Goal: Task Accomplishment & Management: Manage account settings

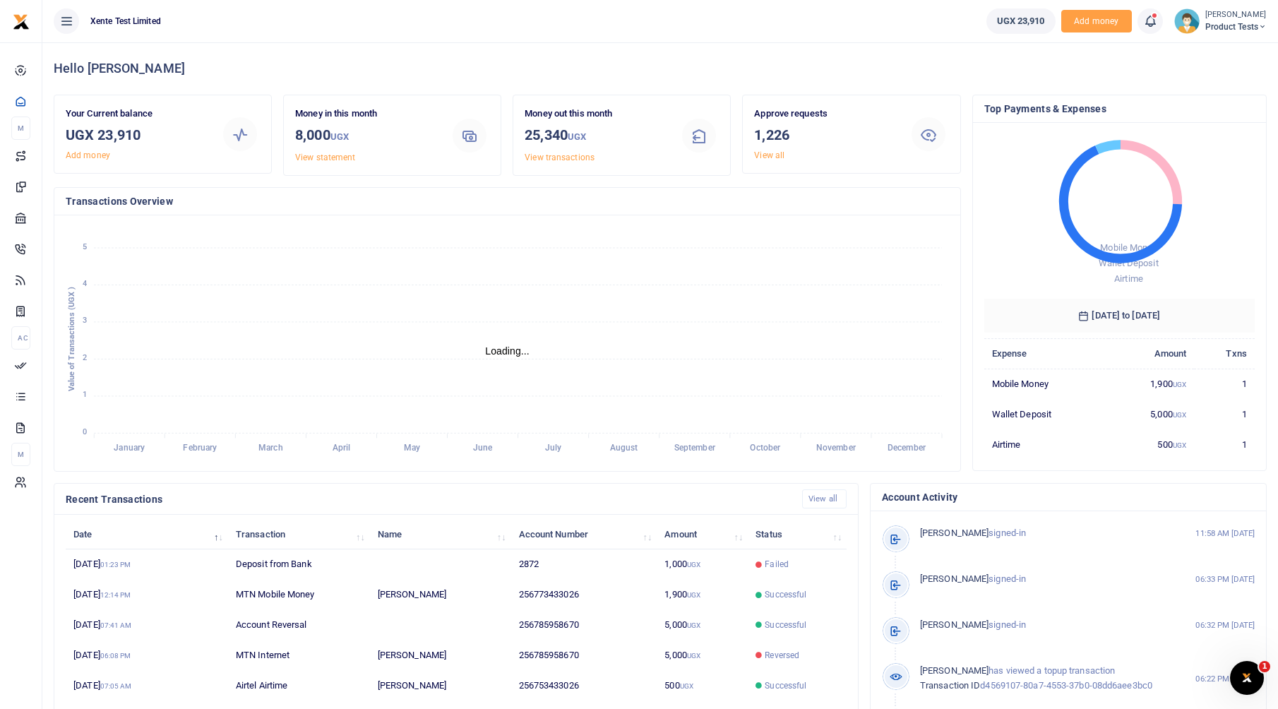
scroll to position [11, 11]
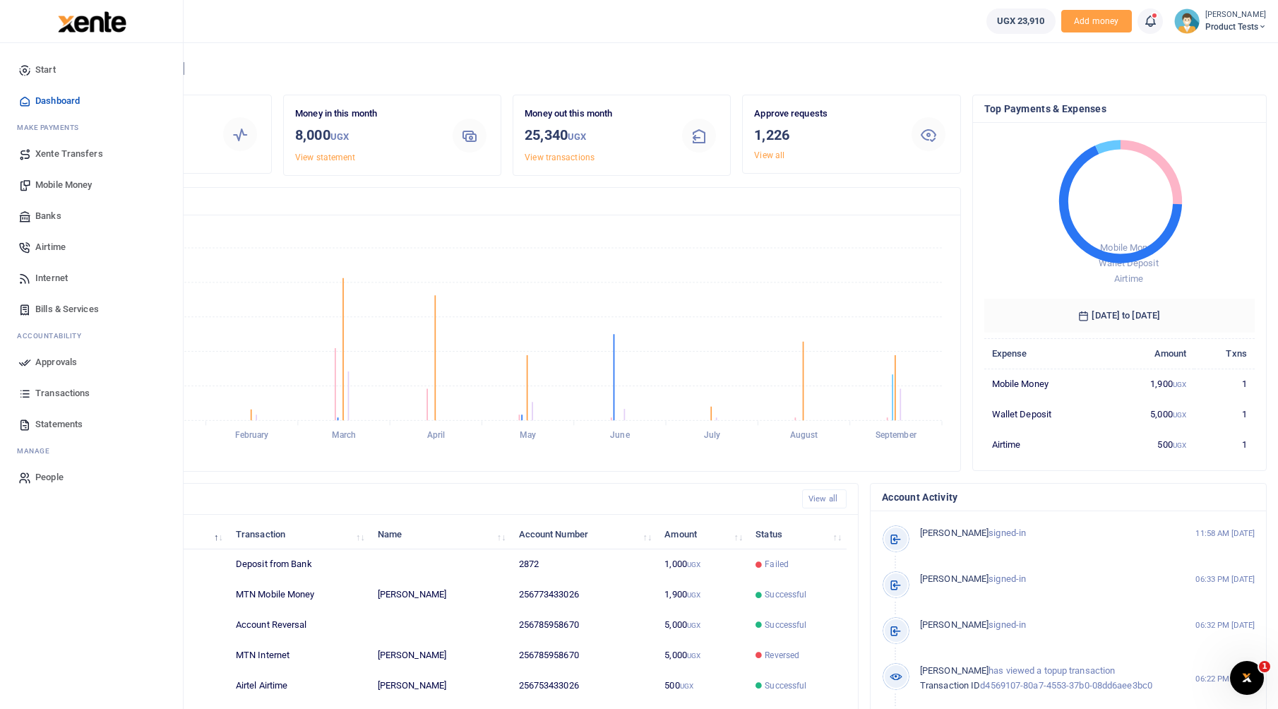
click at [61, 361] on span "Approvals" at bounding box center [56, 362] width 42 height 14
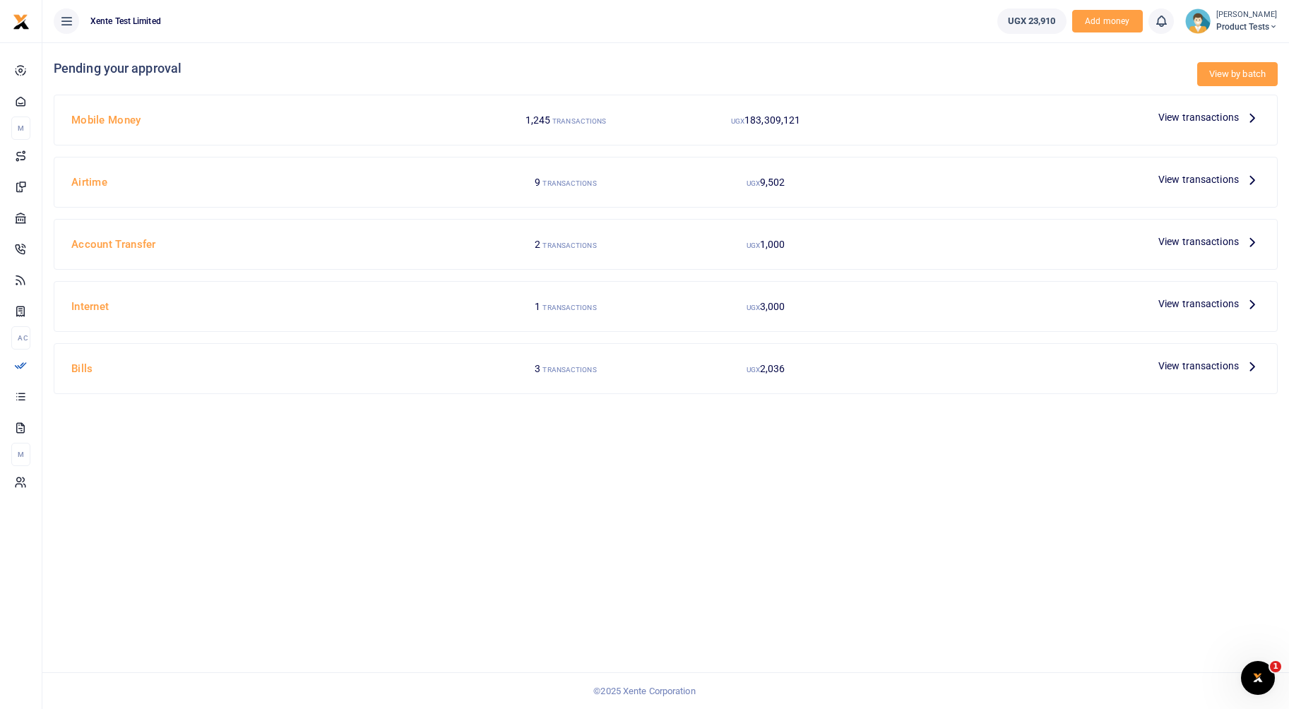
click at [1203, 83] on link "View by batch" at bounding box center [1237, 74] width 81 height 24
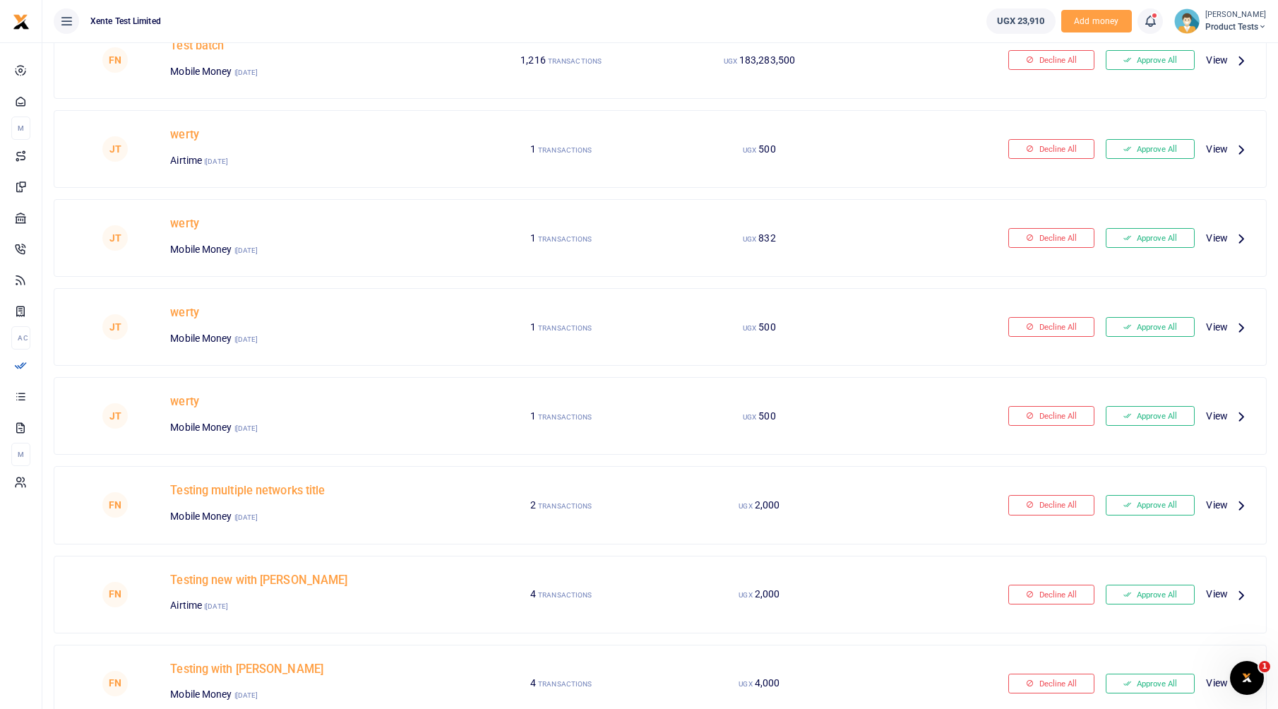
scroll to position [283, 0]
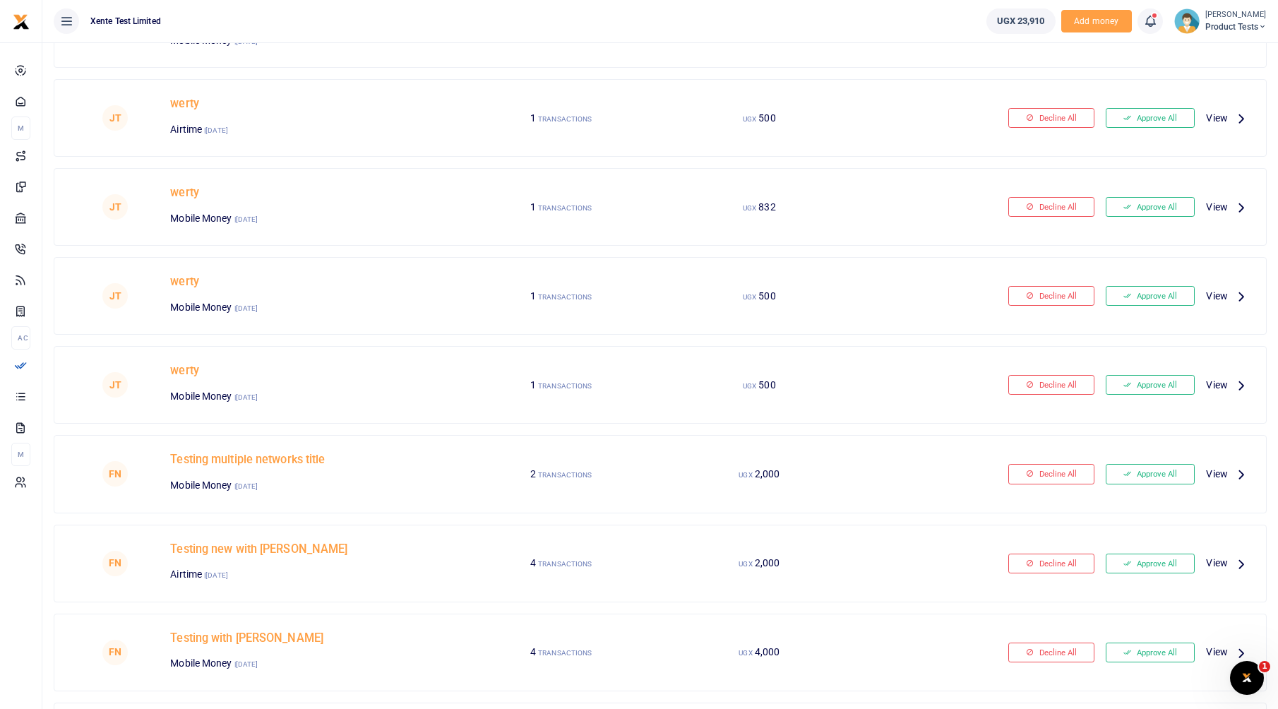
click at [1223, 474] on span "View" at bounding box center [1216, 474] width 21 height 16
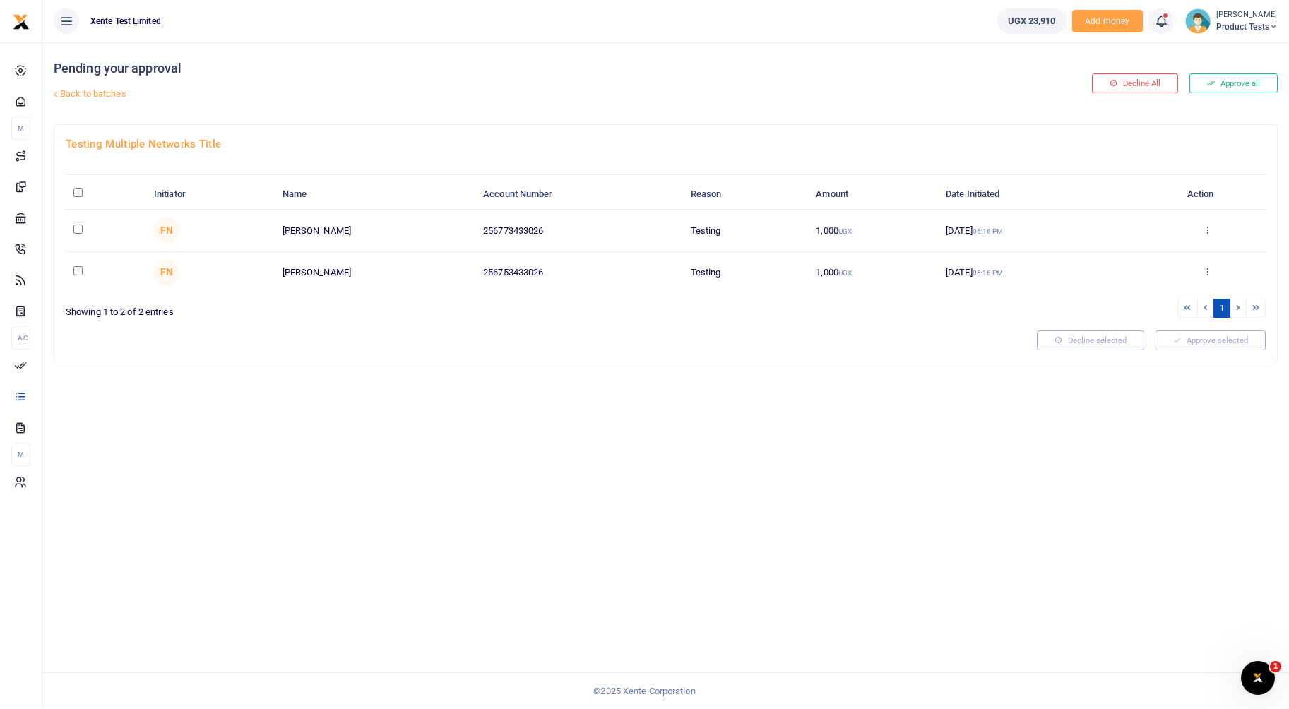
click at [93, 93] on link "Back to batches" at bounding box center [458, 94] width 816 height 24
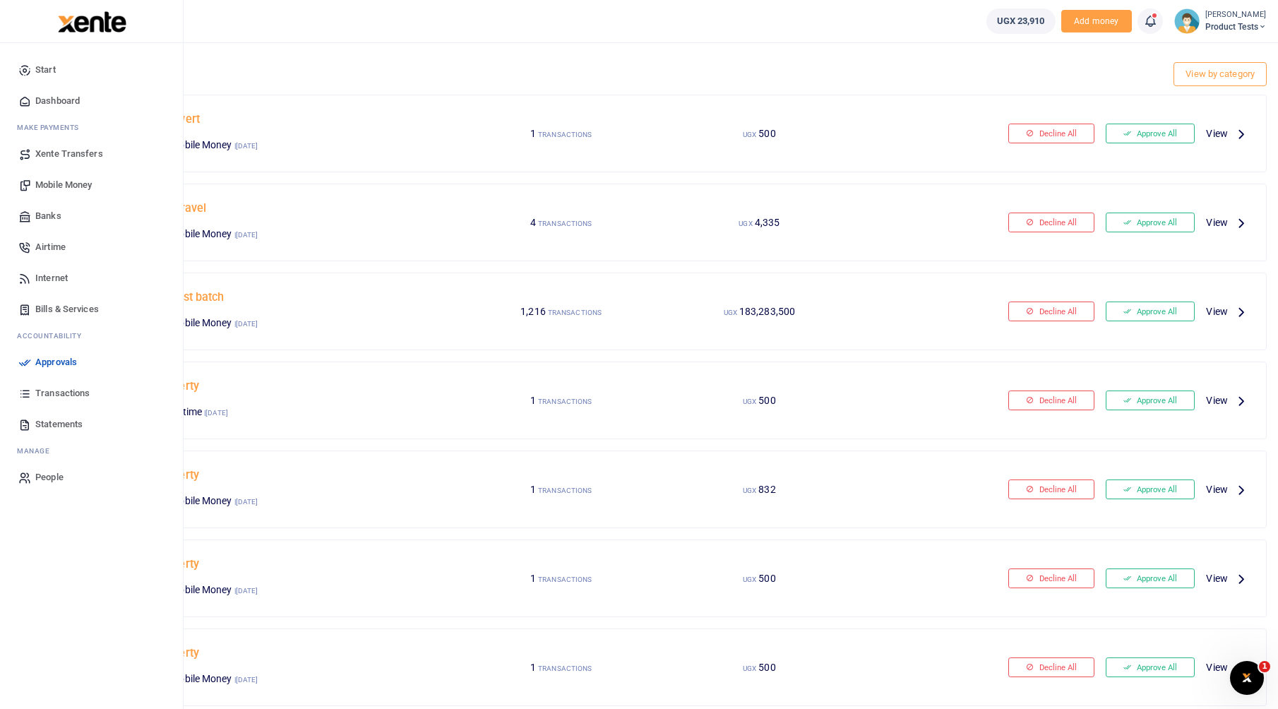
click at [42, 315] on span "Bills & Services" at bounding box center [67, 309] width 64 height 14
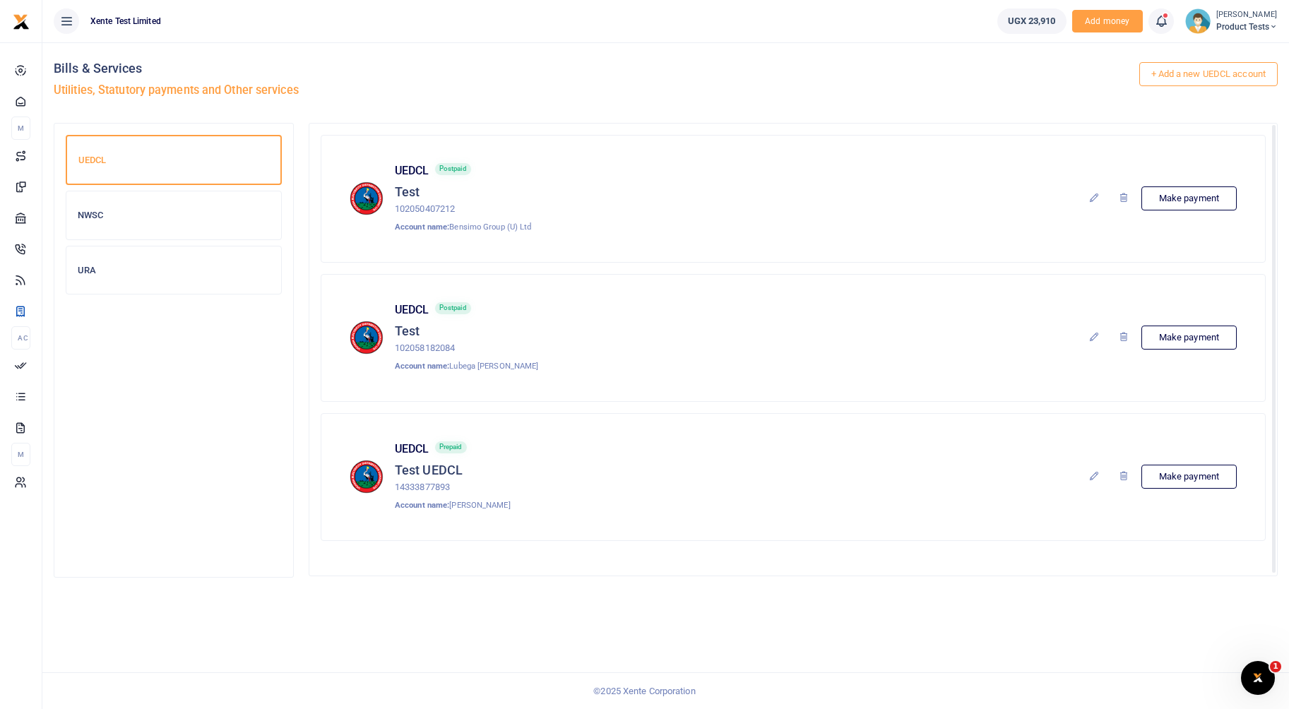
click at [1091, 196] on icon at bounding box center [1093, 197] width 11 height 11
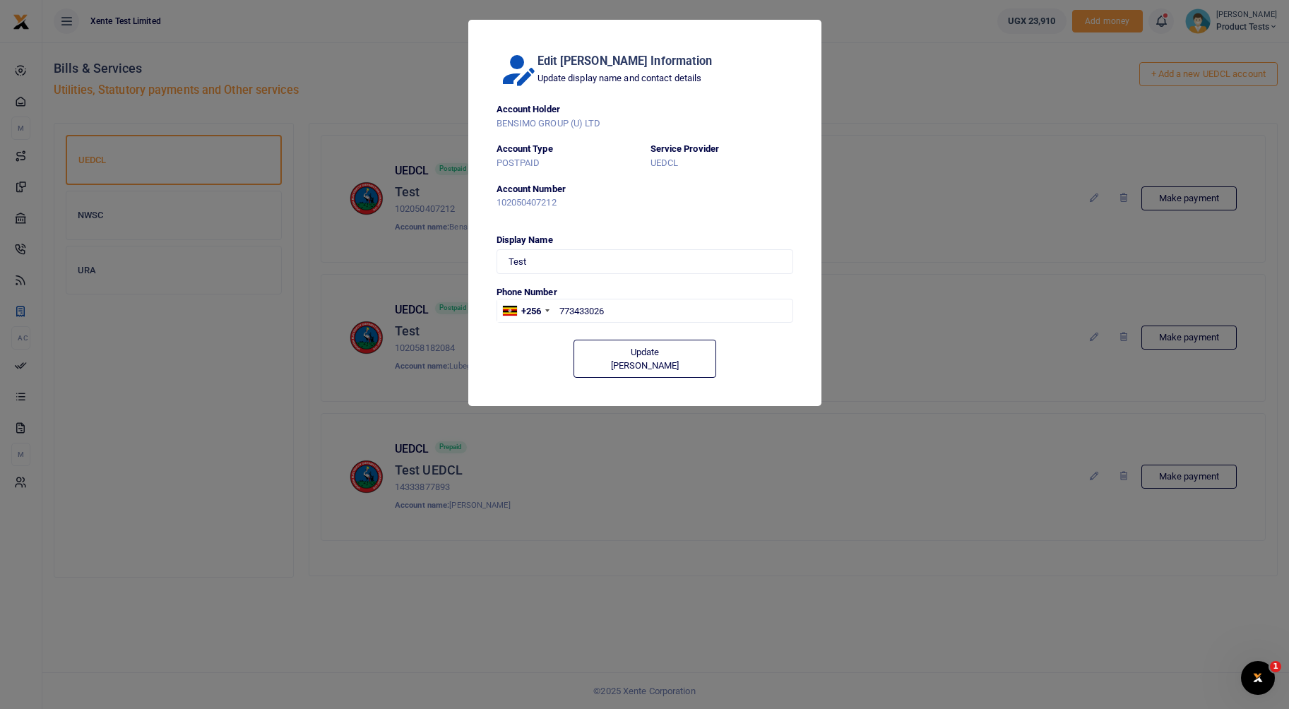
type input "773 433026"
click at [537, 266] on input "Test" at bounding box center [645, 261] width 297 height 24
type input "Tester"
click at [615, 347] on button "Update [PERSON_NAME]" at bounding box center [645, 359] width 143 height 38
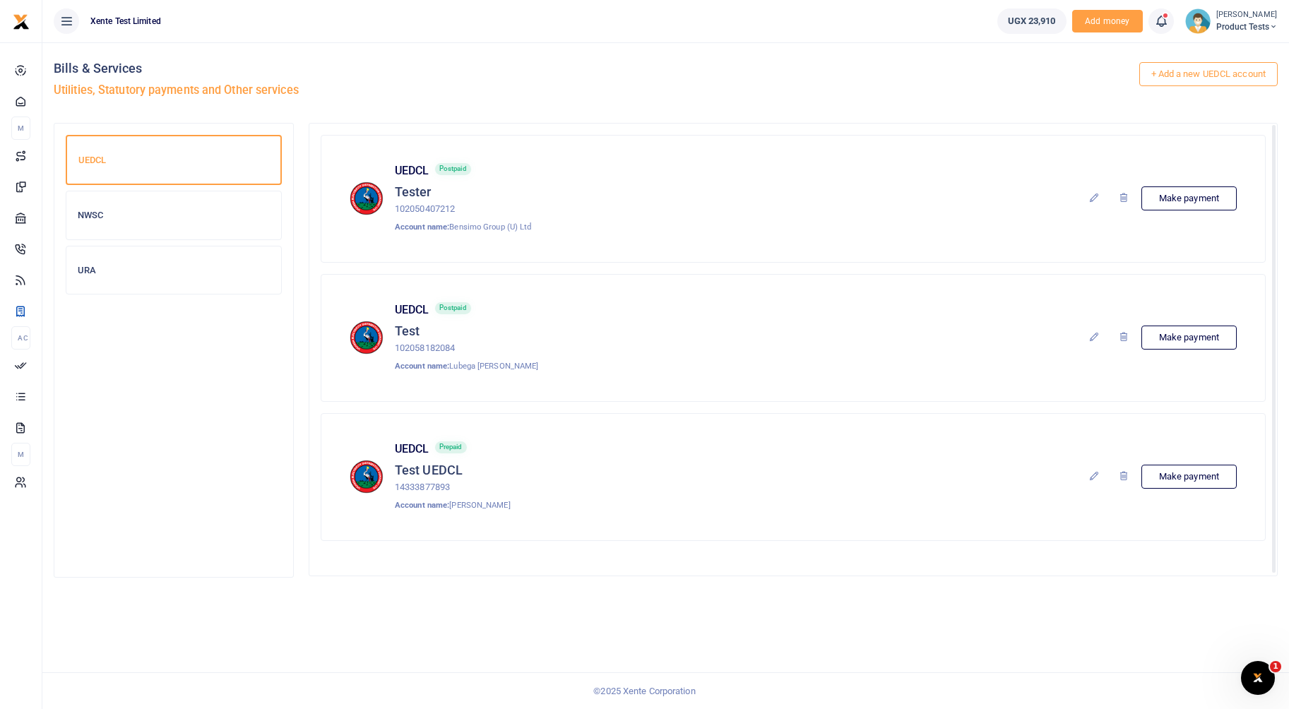
click at [1100, 194] on link at bounding box center [1094, 199] width 24 height 20
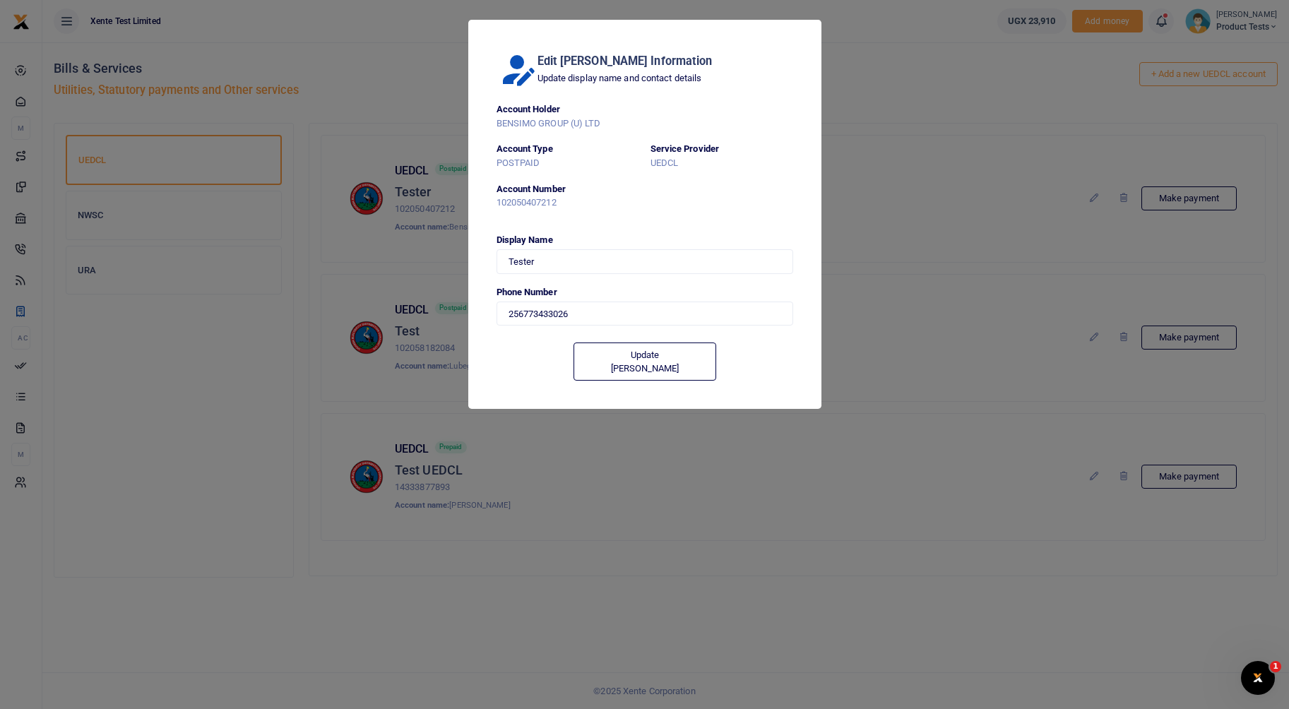
type input "773 433026"
drag, startPoint x: 610, startPoint y: 311, endPoint x: 579, endPoint y: 308, distance: 31.2
click at [579, 308] on input "773 433026" at bounding box center [645, 311] width 297 height 24
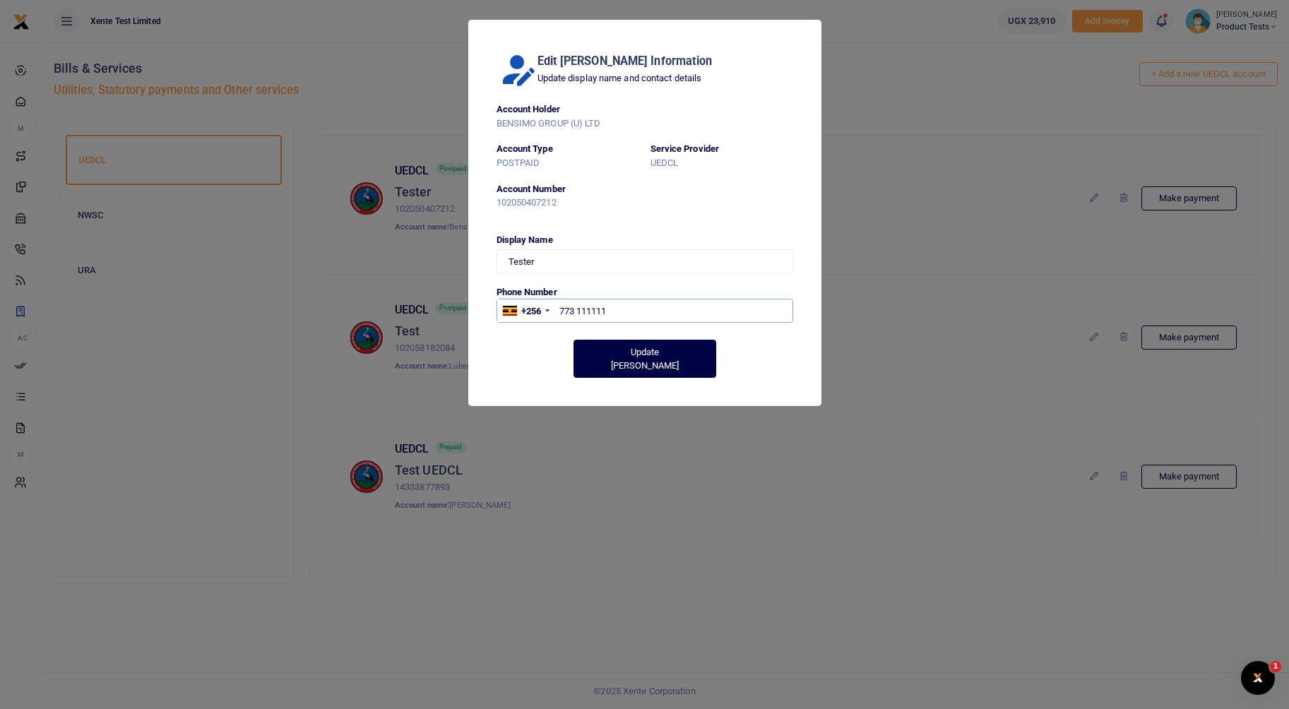
type input "773 111111"
click at [634, 355] on button "Update [PERSON_NAME]" at bounding box center [645, 359] width 143 height 38
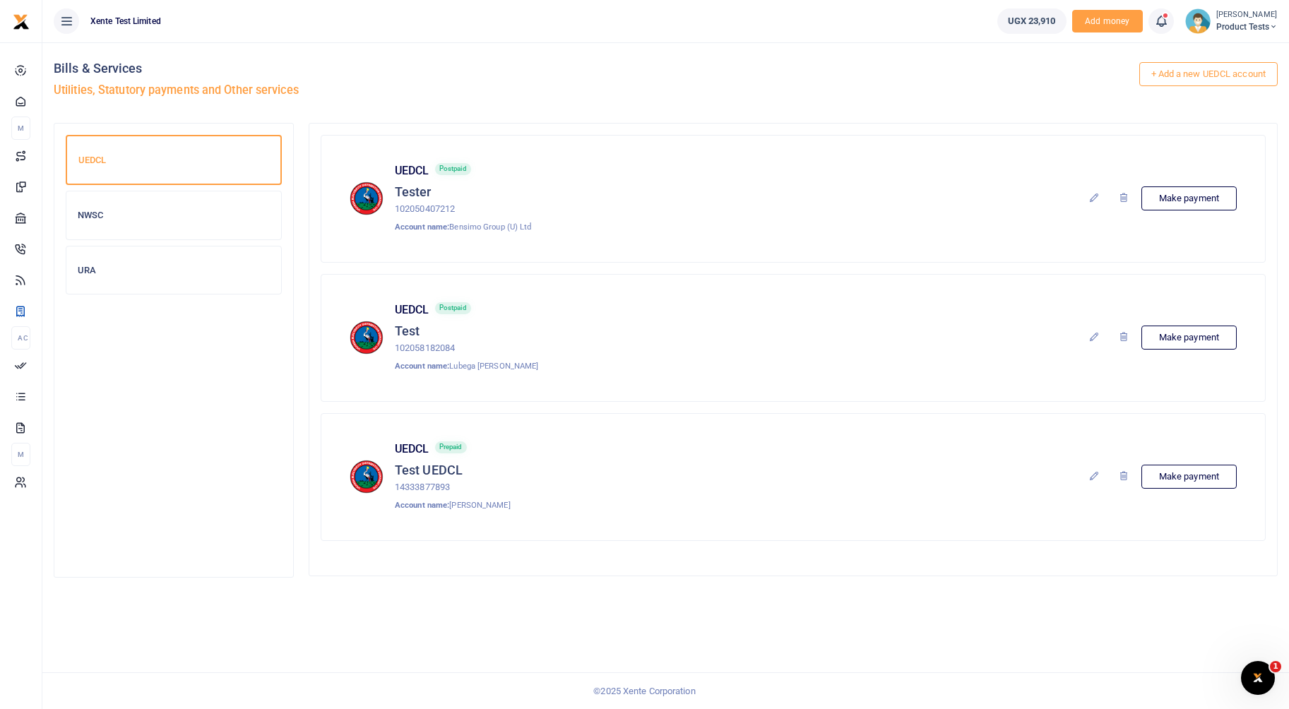
click at [1095, 194] on icon at bounding box center [1093, 197] width 11 height 11
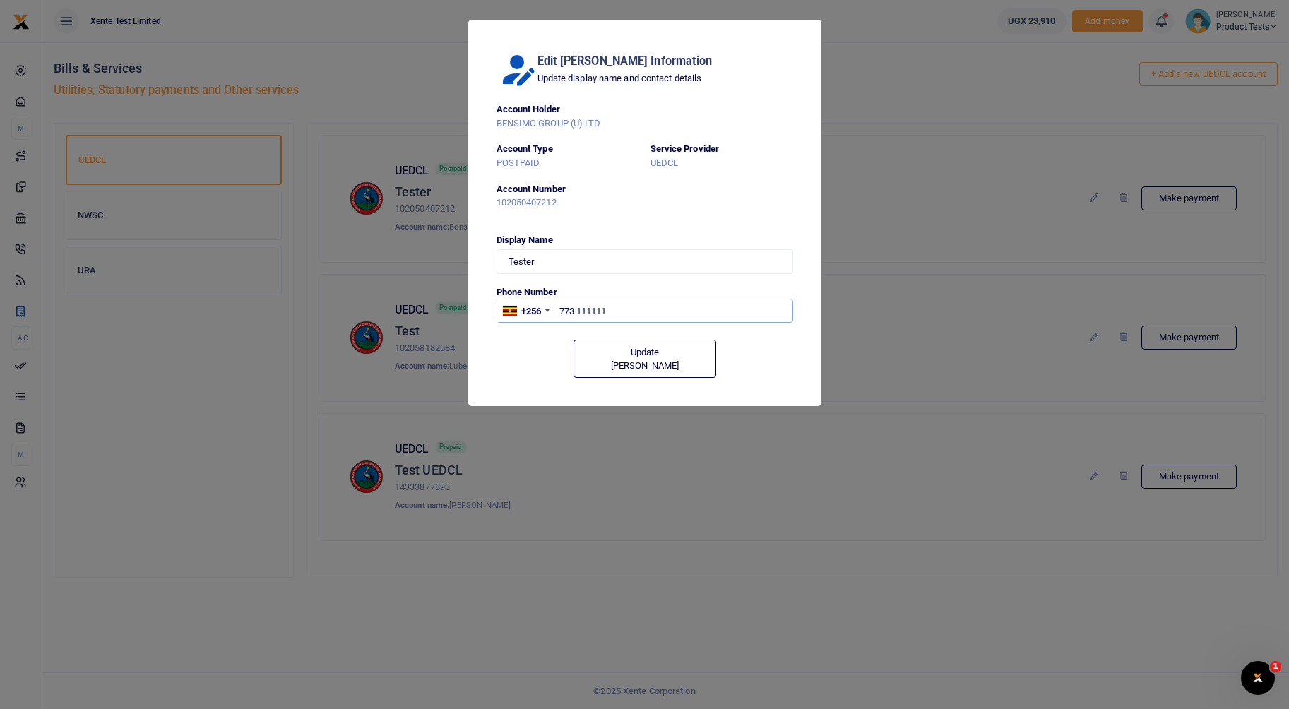
click at [585, 309] on input "773 111111" at bounding box center [645, 311] width 297 height 24
paste input "433026"
type input "773 433026"
click at [614, 352] on button "Update [PERSON_NAME]" at bounding box center [645, 359] width 143 height 38
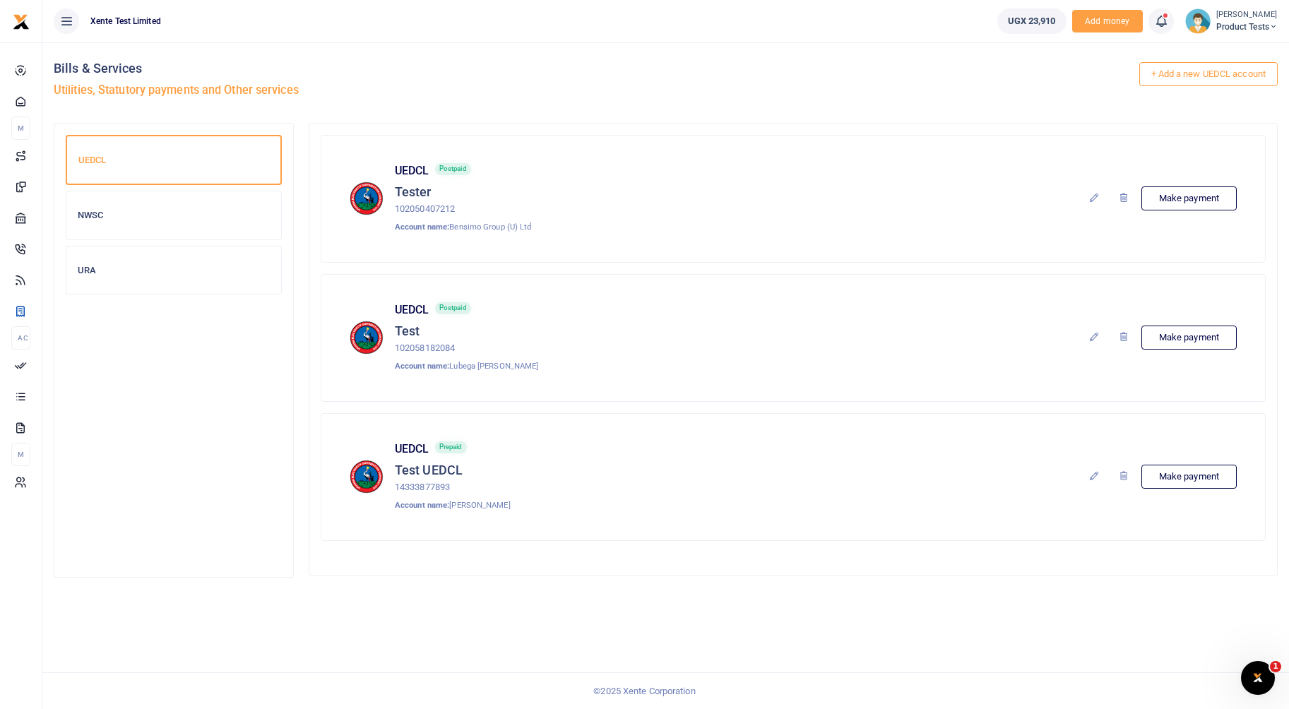
click at [1093, 196] on icon at bounding box center [1093, 197] width 11 height 11
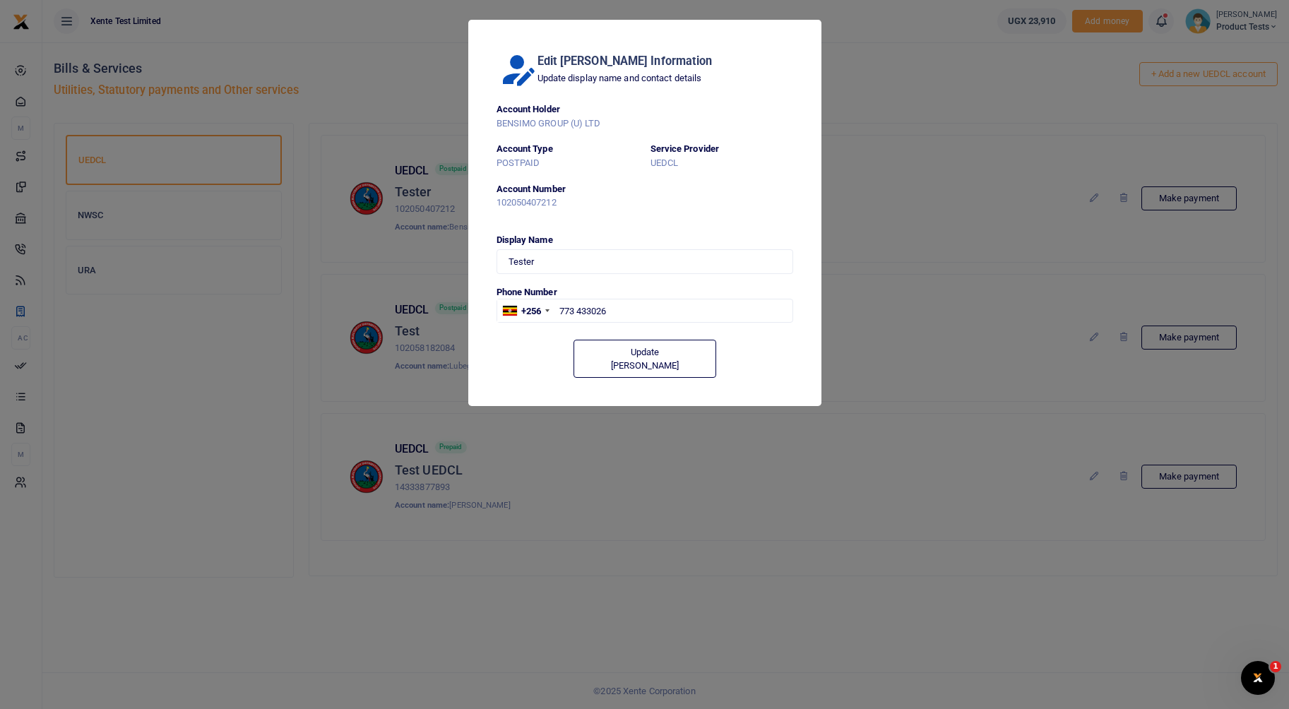
click at [1018, 163] on div "Edit Biller Information Update display name and contact details Account Holder …" at bounding box center [644, 354] width 1289 height 709
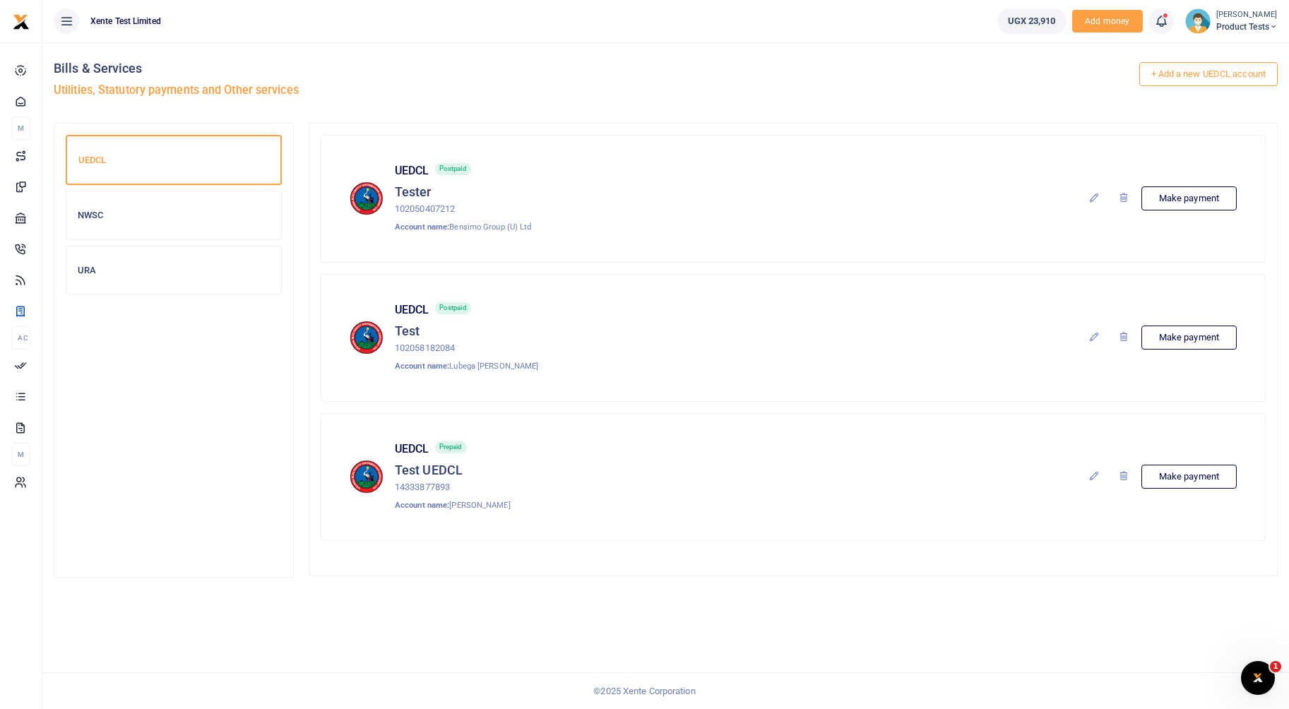
click at [1090, 192] on icon at bounding box center [1093, 197] width 11 height 11
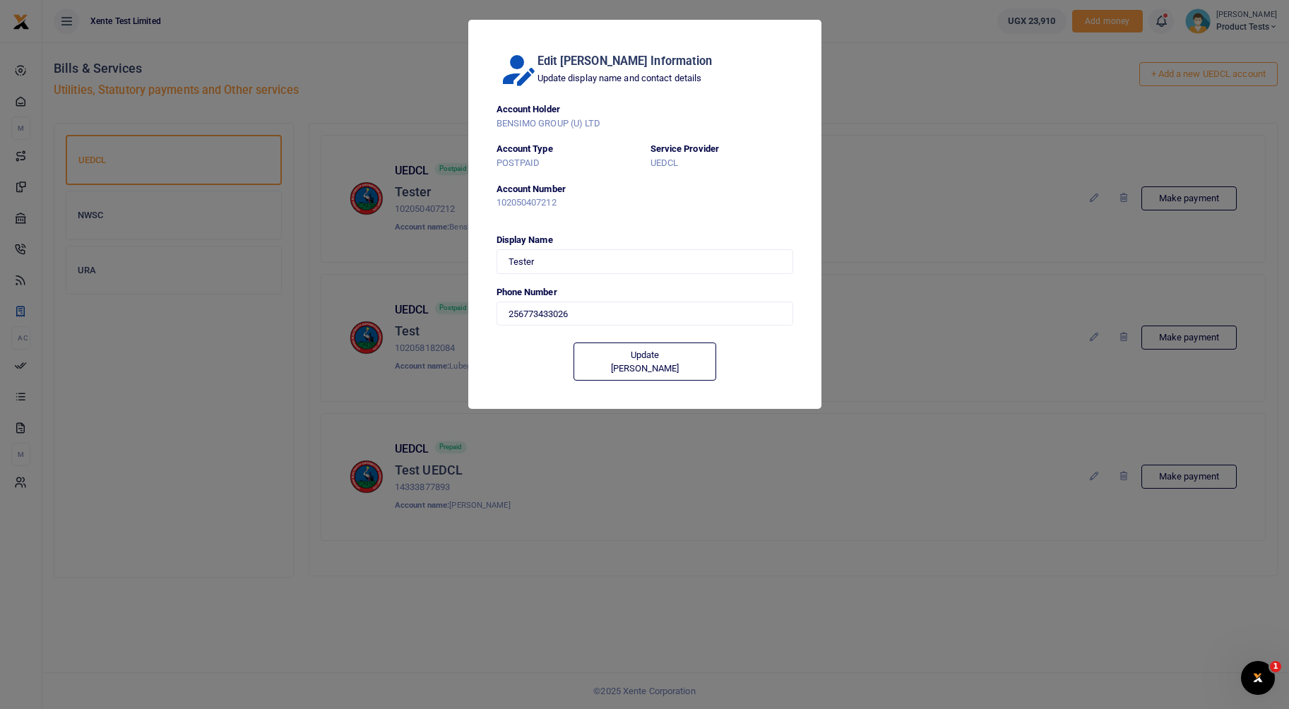
type input "773 433026"
click at [588, 310] on input "773 433026" at bounding box center [645, 311] width 297 height 24
drag, startPoint x: 588, startPoint y: 310, endPoint x: 592, endPoint y: 316, distance: 7.6
click at [588, 311] on input "773 433026" at bounding box center [645, 311] width 297 height 24
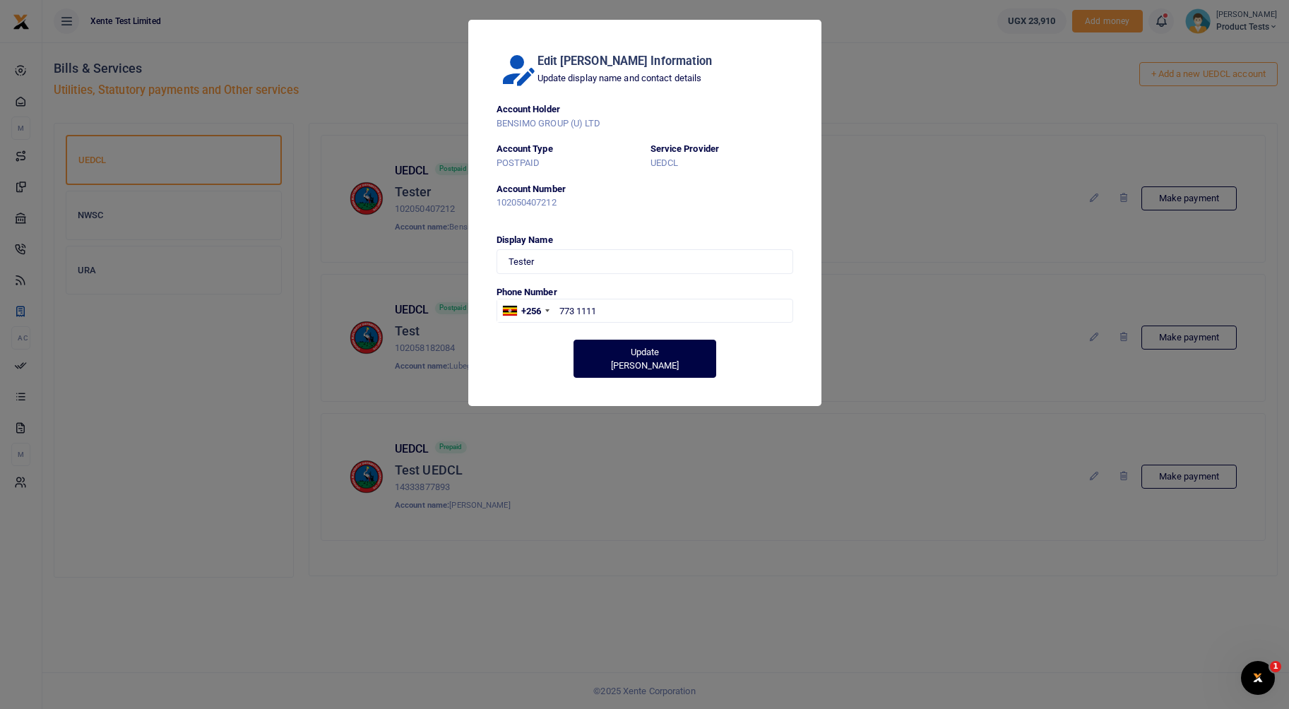
click at [622, 347] on button "Update Biller" at bounding box center [645, 359] width 143 height 38
click at [615, 311] on input "773 1111" at bounding box center [645, 311] width 297 height 24
click at [780, 315] on input "773 111111" at bounding box center [645, 311] width 297 height 24
type input "773 111111"
click at [653, 350] on button "Update Biller" at bounding box center [645, 359] width 143 height 38
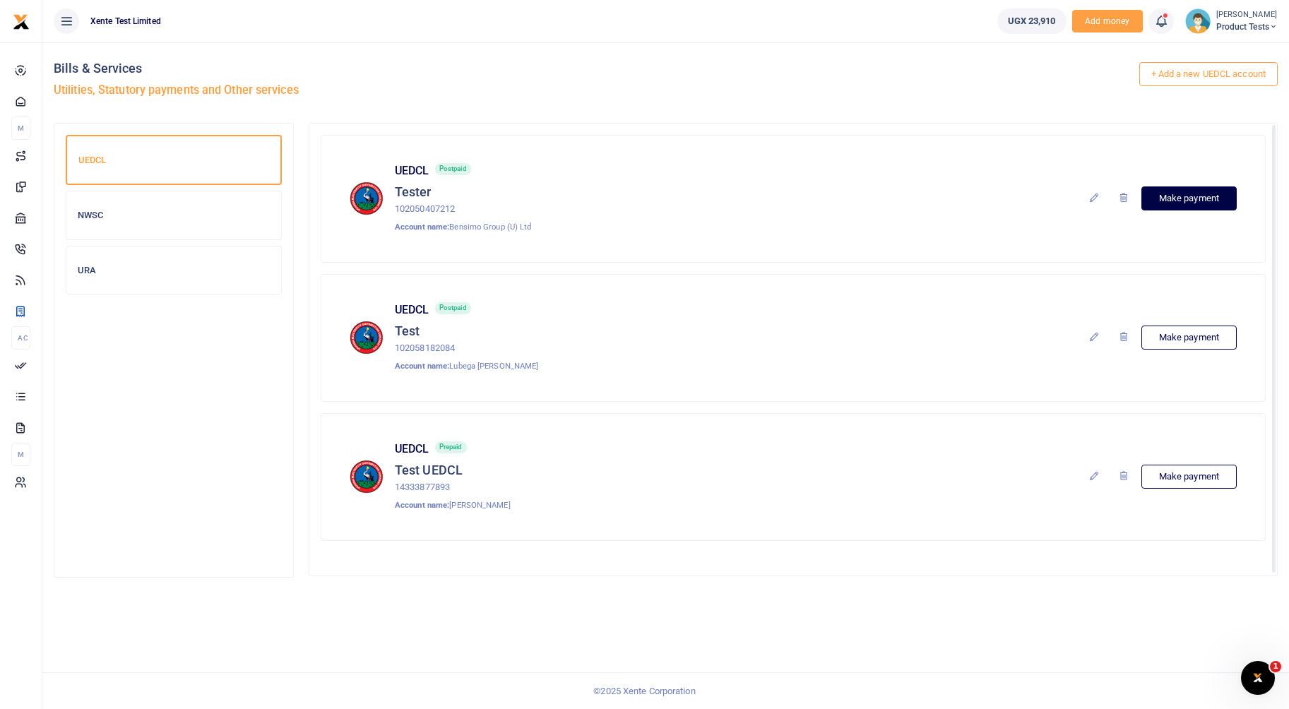
click at [1202, 197] on link "Make payment" at bounding box center [1188, 198] width 95 height 24
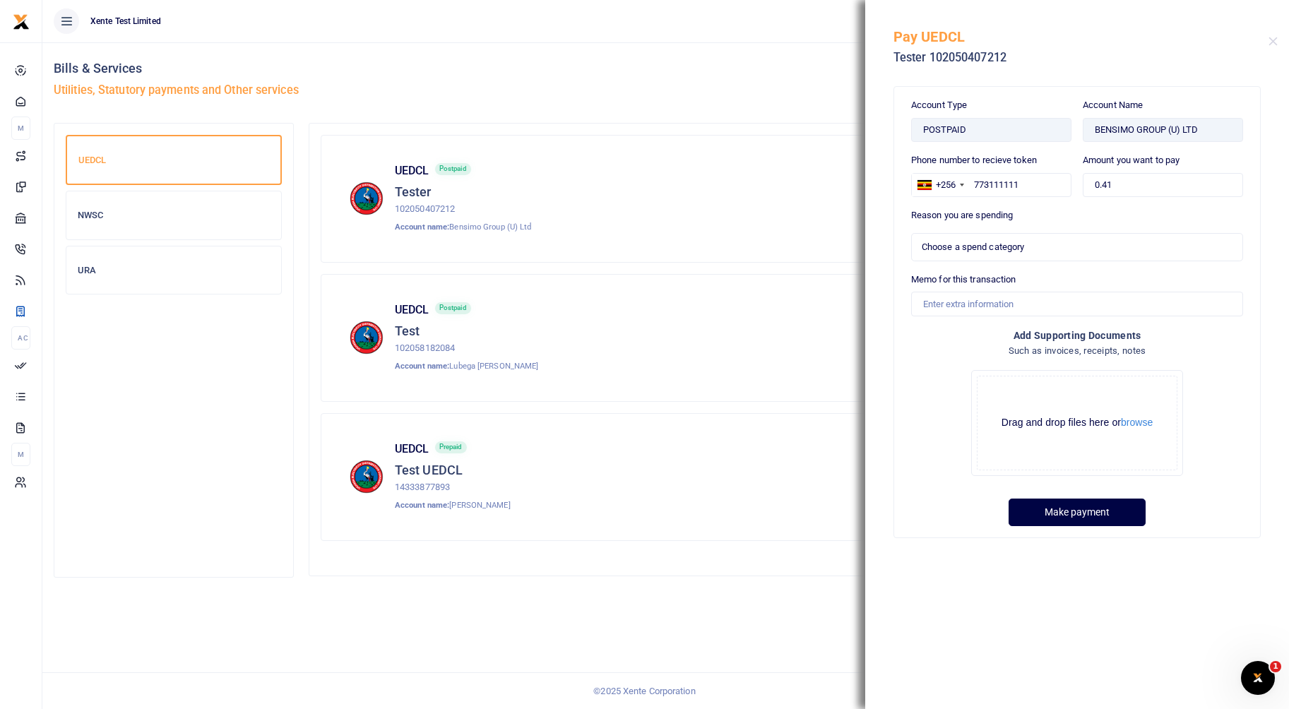
select select
click at [1272, 44] on button "Close" at bounding box center [1273, 41] width 9 height 9
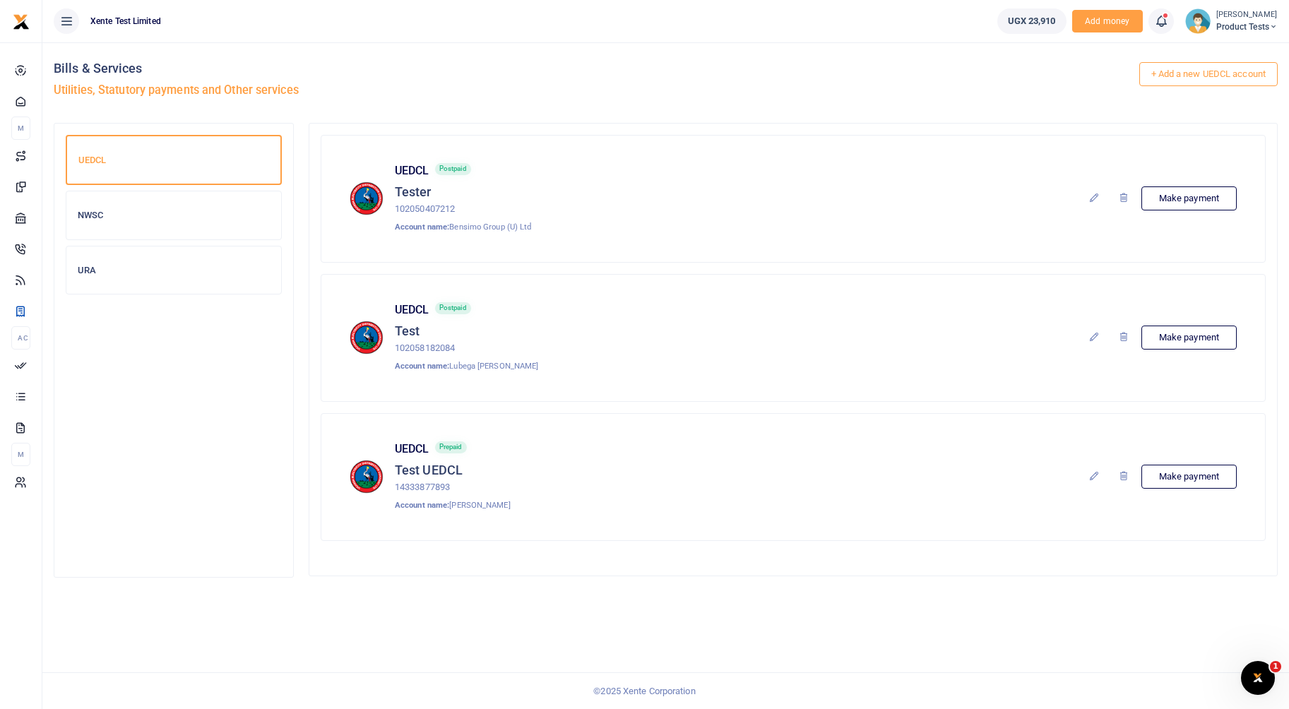
click at [1088, 195] on icon at bounding box center [1093, 197] width 11 height 11
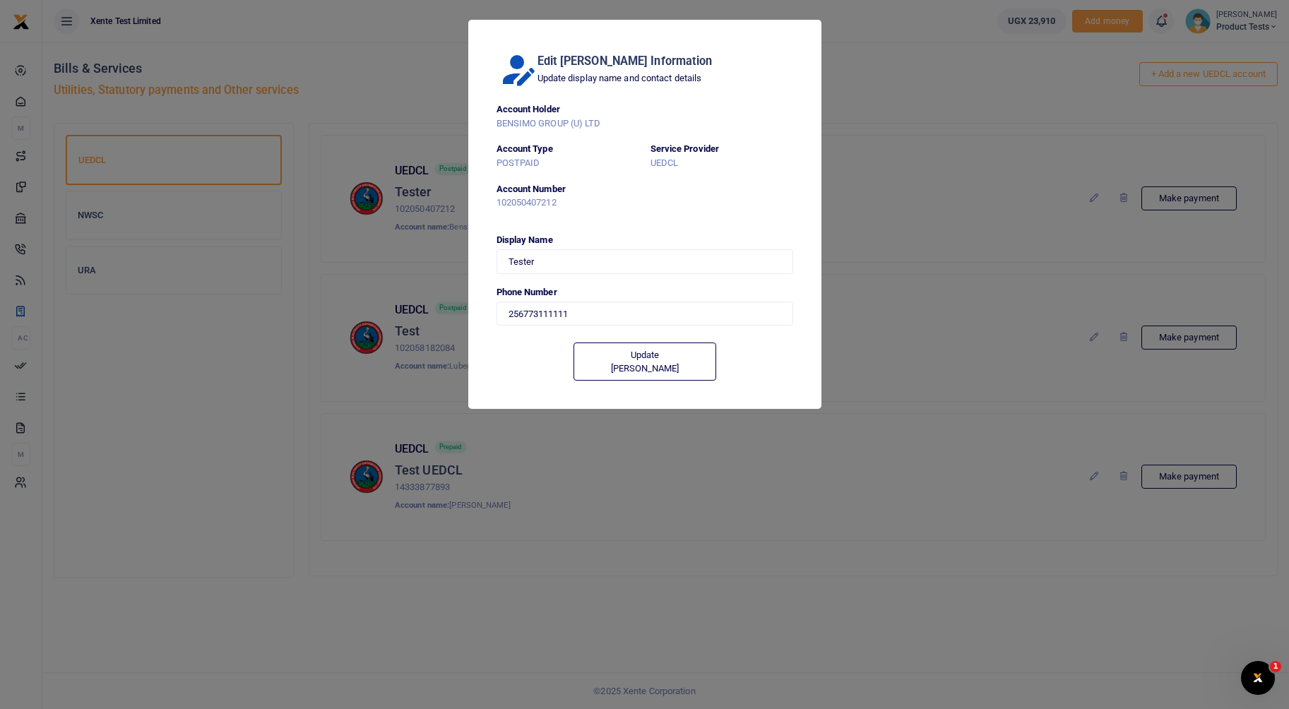
type input "773 111111"
click at [869, 209] on div "Edit Biller Information Update display name and contact details Account Holder …" at bounding box center [644, 354] width 1289 height 709
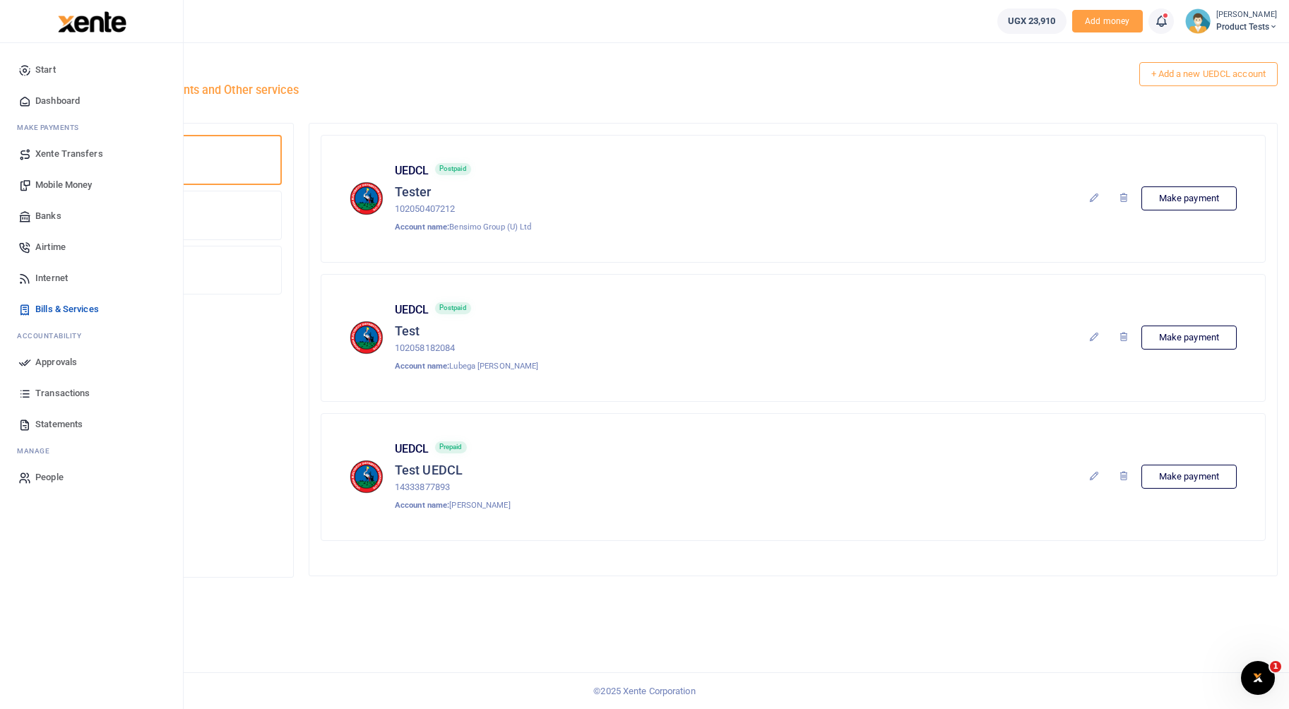
click at [50, 215] on span "Banks" at bounding box center [48, 216] width 26 height 14
